Goal: Task Accomplishment & Management: Use online tool/utility

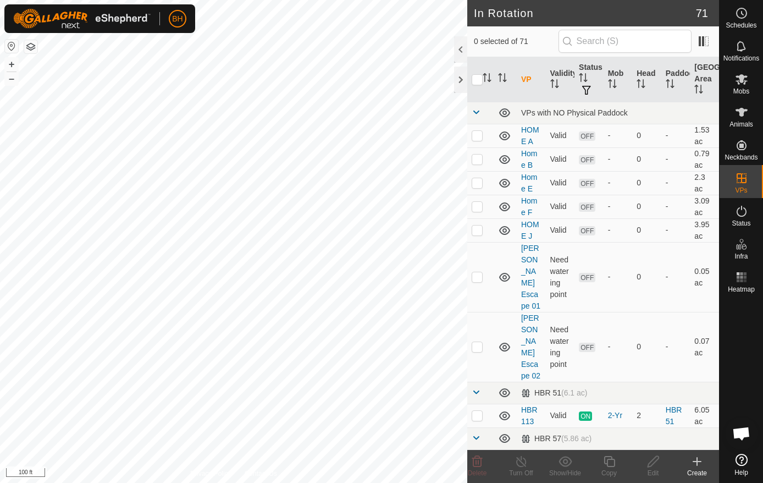
checkbox input "true"
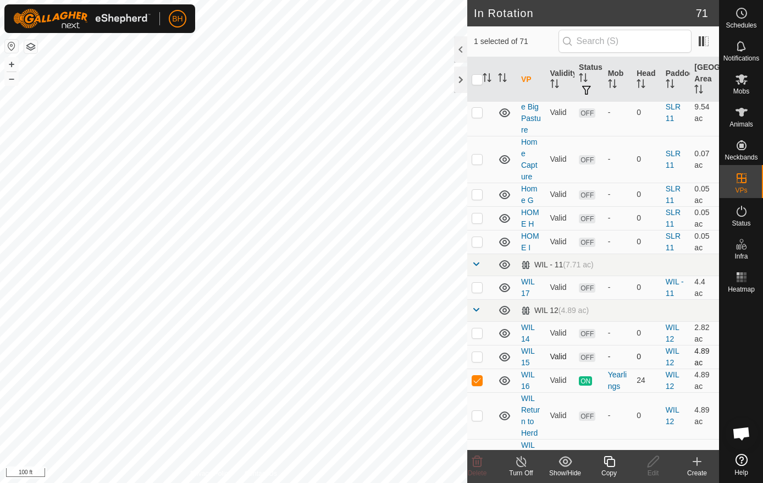
scroll to position [1485, 0]
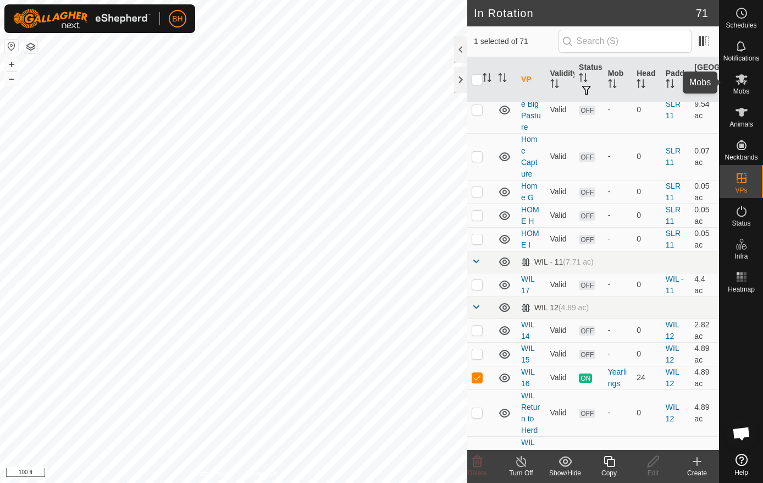
click at [745, 81] on icon at bounding box center [742, 79] width 12 height 10
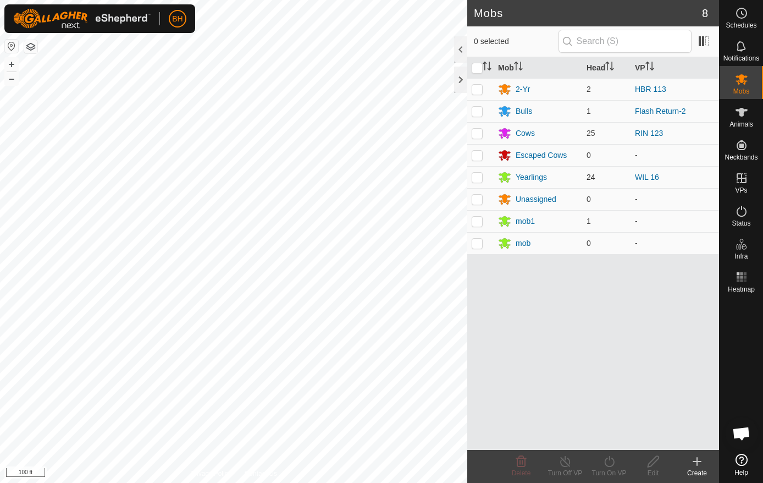
click at [478, 177] on p-checkbox at bounding box center [477, 177] width 11 height 9
checkbox input "true"
click at [606, 449] on div "Mob Head VP 2-Yr 2 HBR 113 Bulls 1 Flash Return-2 Cows 25 RIN 123 Escaped Cows …" at bounding box center [594, 253] width 252 height 393
click at [609, 461] on icon at bounding box center [610, 461] width 14 height 13
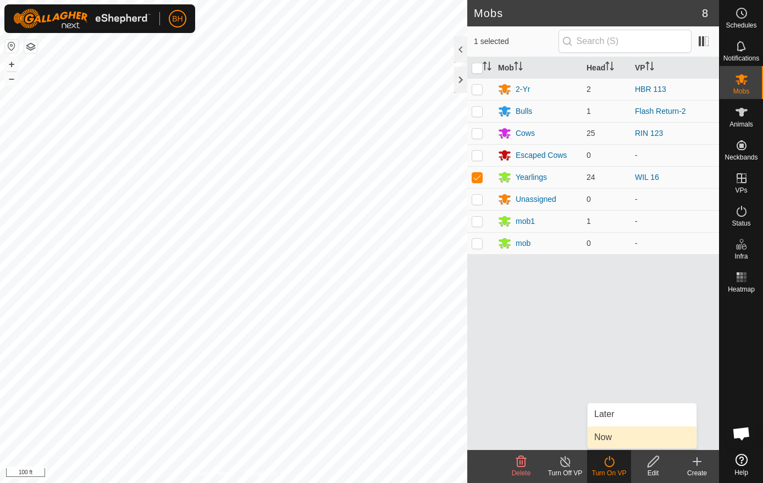
click at [615, 439] on link "Now" at bounding box center [642, 437] width 109 height 22
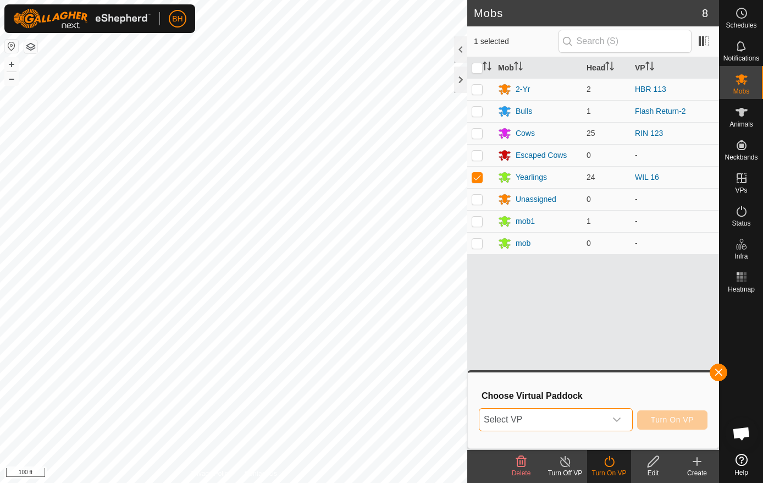
click at [604, 421] on span "Select VP" at bounding box center [543, 420] width 127 height 22
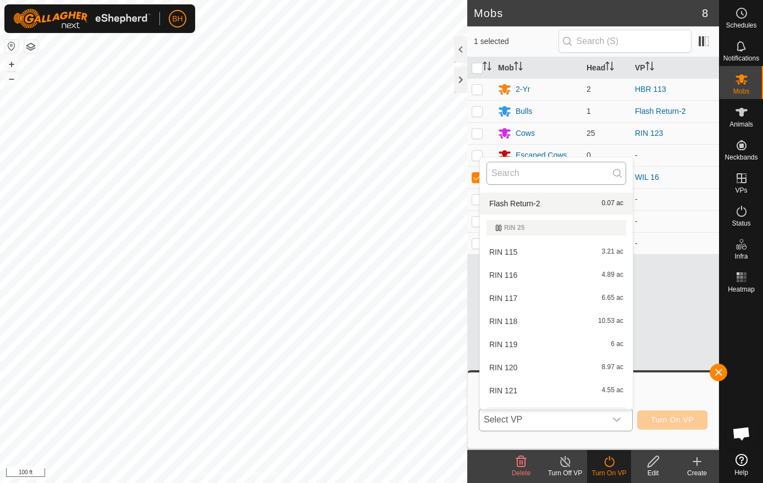
scroll to position [545, 0]
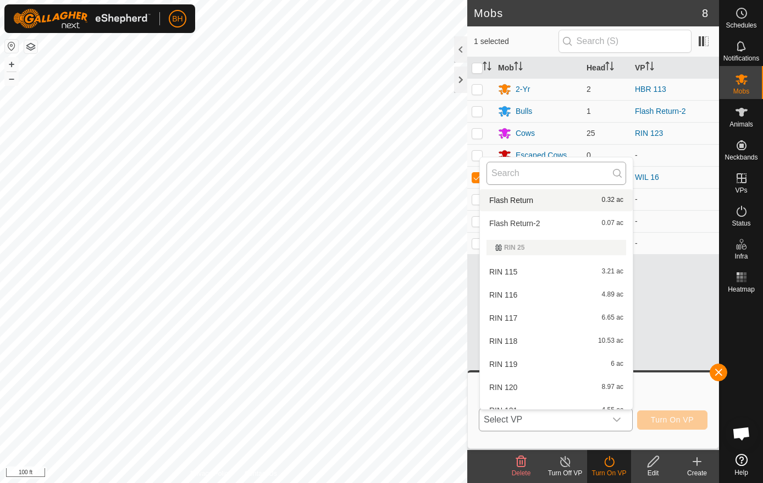
click at [548, 175] on input "text" at bounding box center [557, 173] width 140 height 23
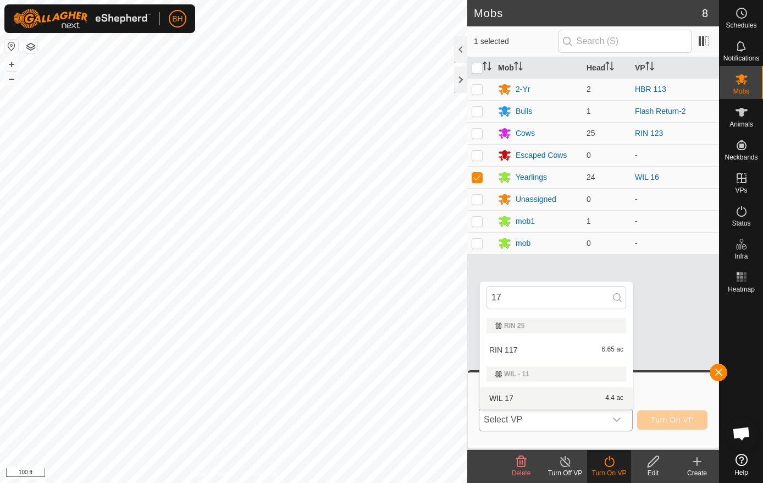
type input "17"
click at [534, 398] on li "WIL 17 4.4 ac" at bounding box center [556, 398] width 153 height 22
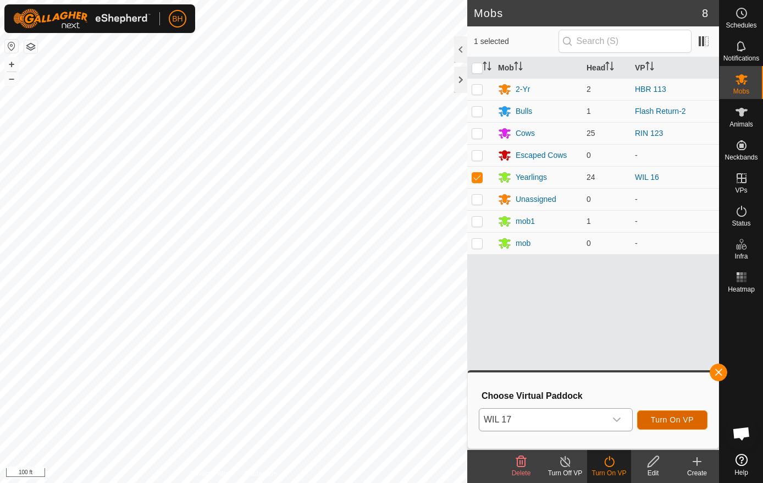
click at [689, 417] on span "Turn On VP" at bounding box center [672, 419] width 43 height 9
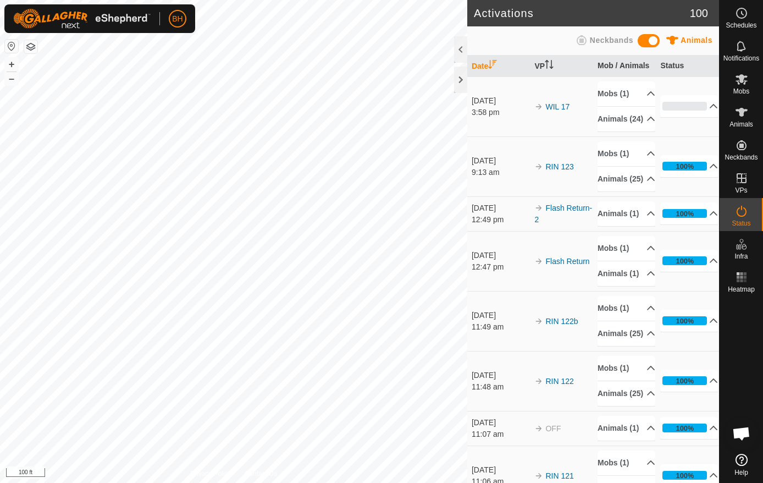
click at [0, 244] on html "BH Schedules Notifications Mobs Animals Neckbands VPs Status Infra Heatmap Help…" at bounding box center [381, 241] width 763 height 483
